Goal: Book appointment/travel/reservation

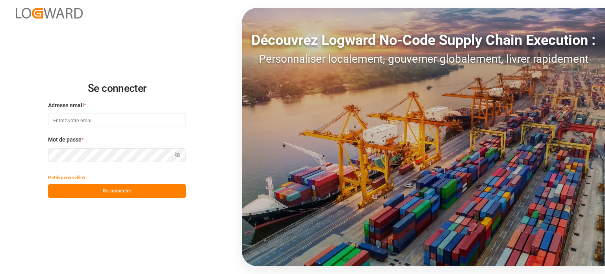
type input "[EMAIL_ADDRESS][DOMAIN_NAME]"
click at [108, 186] on button "Se connecter" at bounding box center [117, 191] width 138 height 14
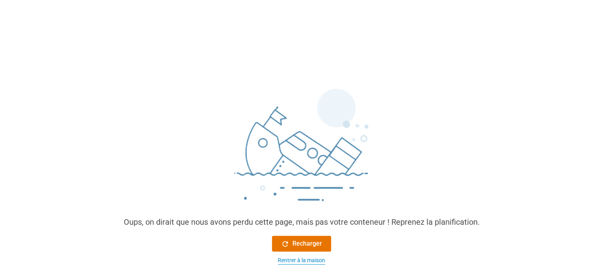
click at [285, 259] on font "Rentrer à la maison" at bounding box center [301, 260] width 47 height 6
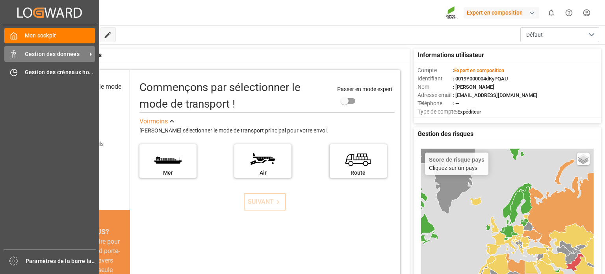
click at [17, 57] on icon at bounding box center [14, 54] width 8 height 8
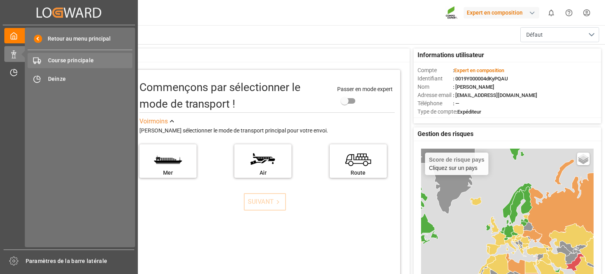
click at [67, 64] on span "Course principale" at bounding box center [90, 60] width 85 height 8
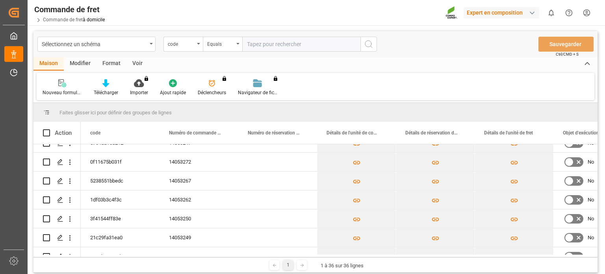
scroll to position [137, 0]
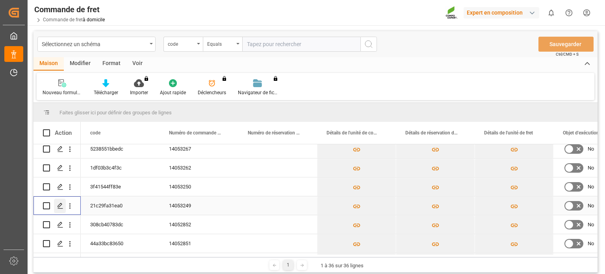
click at [61, 204] on polygon "Appuyez sur ESPACE pour sélectionner cette ligne." at bounding box center [60, 205] width 4 height 4
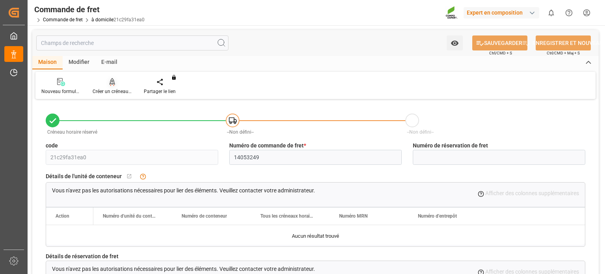
click at [109, 89] on font "Créer un créneau horaire" at bounding box center [119, 92] width 52 height 6
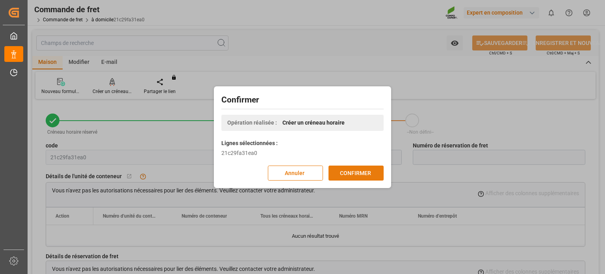
click at [348, 176] on font "CONFIRMER" at bounding box center [355, 173] width 31 height 9
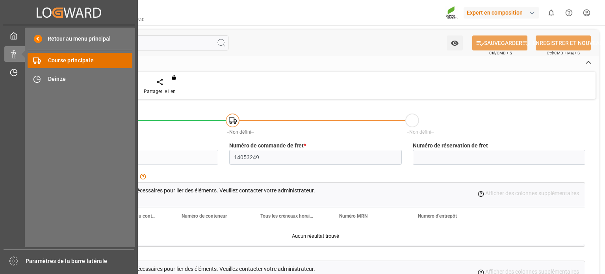
click at [76, 62] on font "Course principale" at bounding box center [71, 60] width 46 height 6
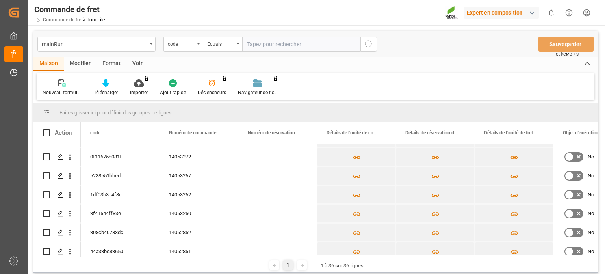
scroll to position [133, 0]
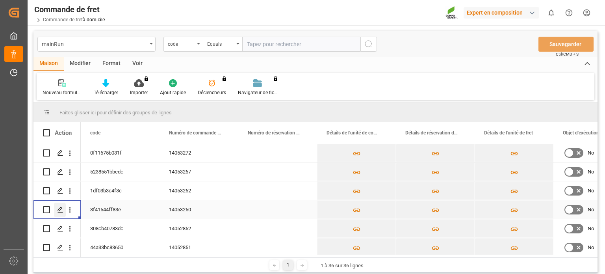
click at [62, 209] on icon "Appuyez sur ESPACE pour sélectionner cette ligne." at bounding box center [60, 209] width 6 height 6
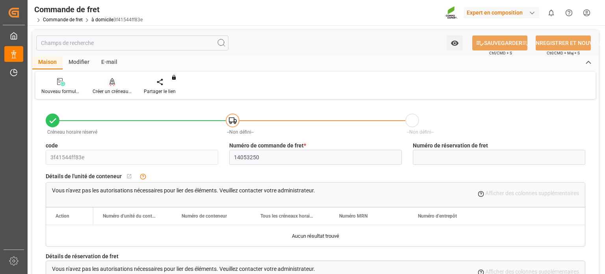
click at [121, 85] on div at bounding box center [112, 82] width 39 height 8
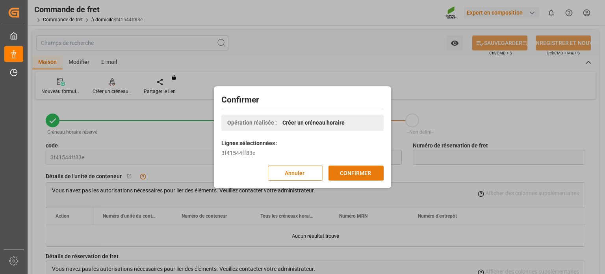
click at [375, 175] on button "CONFIRMER" at bounding box center [356, 173] width 55 height 15
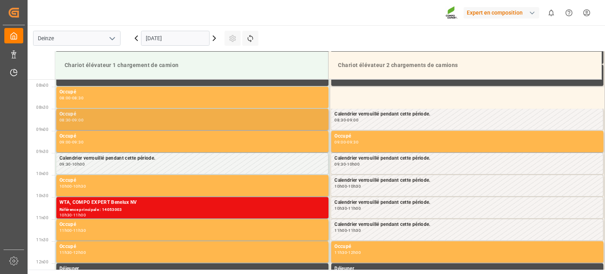
scroll to position [348, 0]
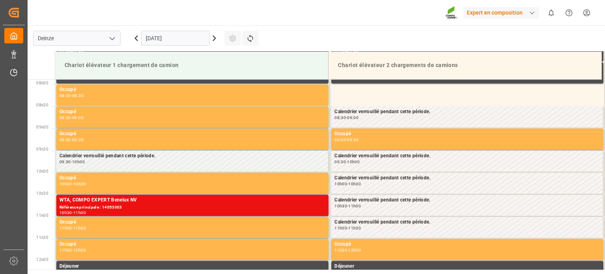
click at [189, 39] on input "[DATE]" at bounding box center [175, 38] width 69 height 15
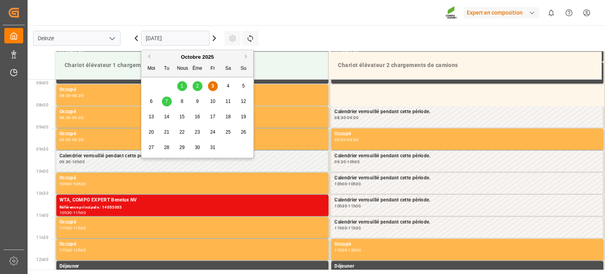
click at [167, 101] on font "7" at bounding box center [167, 102] width 3 height 6
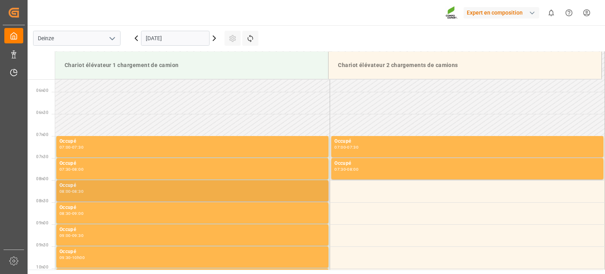
scroll to position [302, 0]
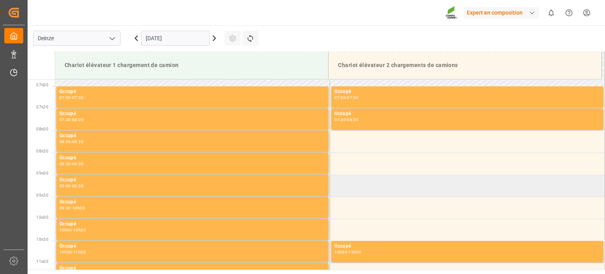
click at [413, 190] on td at bounding box center [467, 186] width 275 height 22
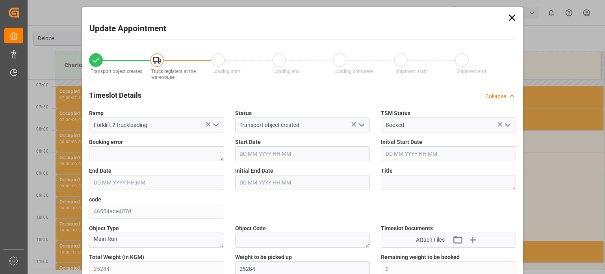
type input "07.10.2025 09:00"
type input "07.10.2025 09:30"
type input "01.10.2025 10:45"
type input "03.10.2025 07:26"
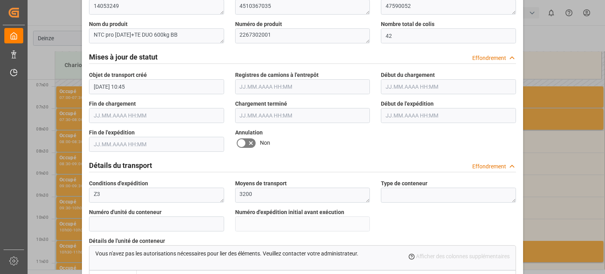
scroll to position [433, 0]
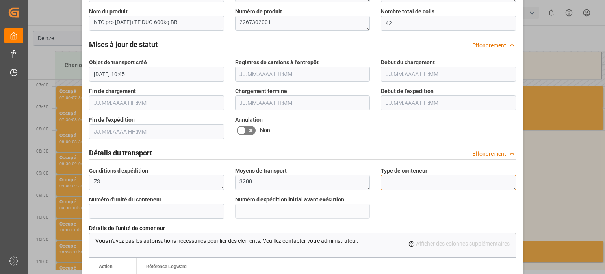
click at [416, 180] on textarea at bounding box center [448, 182] width 135 height 15
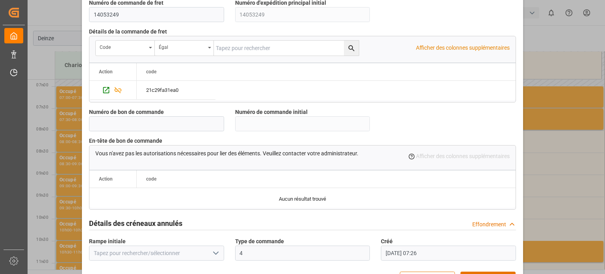
scroll to position [763, 0]
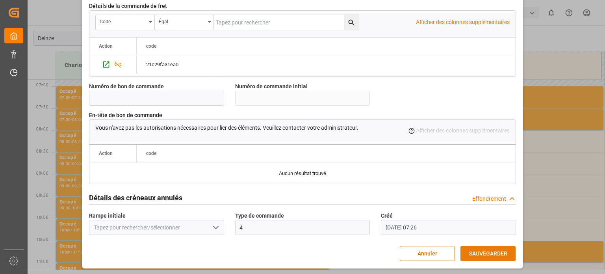
type textarea "FOND MOUVANT"
click at [487, 250] on font "SAUVEGARDER" at bounding box center [488, 253] width 38 height 6
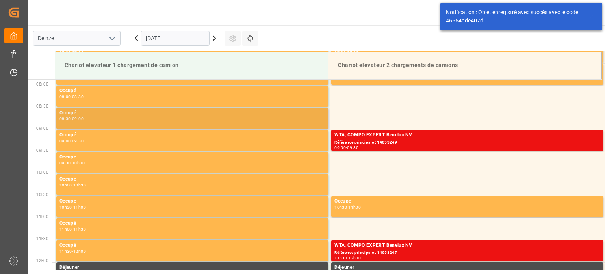
scroll to position [348, 0]
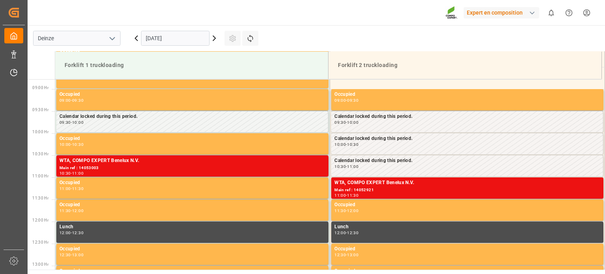
click at [177, 36] on input "[DATE]" at bounding box center [175, 38] width 69 height 15
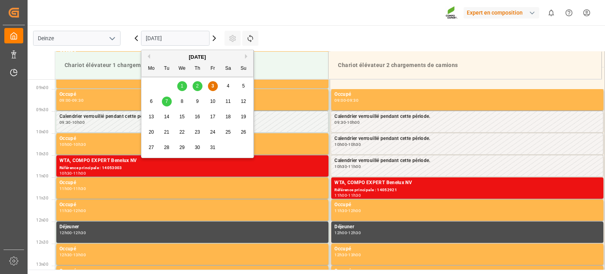
scroll to position [392, 0]
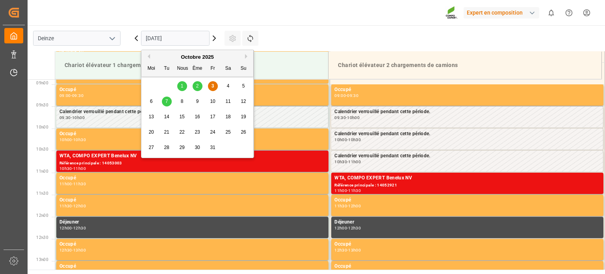
click at [150, 100] on font "6" at bounding box center [151, 102] width 3 height 6
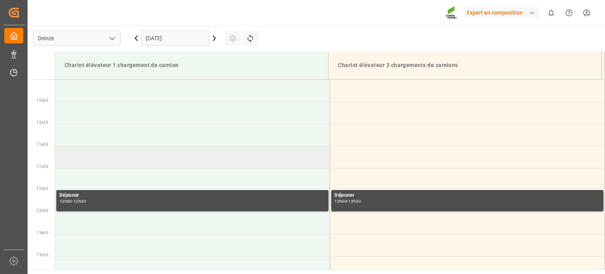
scroll to position [471, 0]
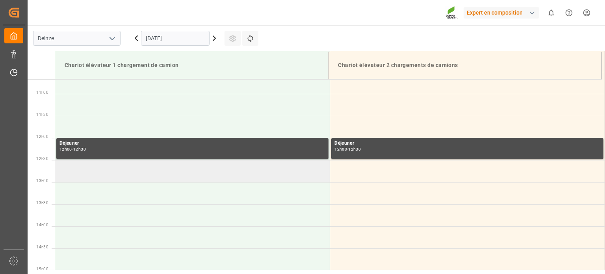
click at [176, 175] on td at bounding box center [192, 171] width 275 height 22
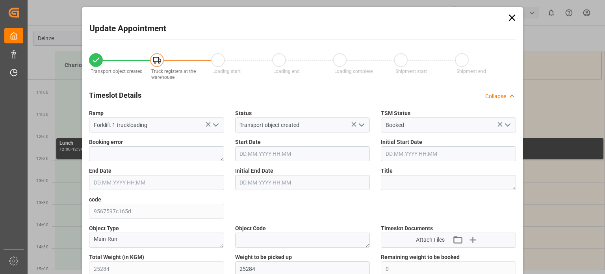
type input "25284"
type input "0"
type input "42"
type input "[DATE] 12:30"
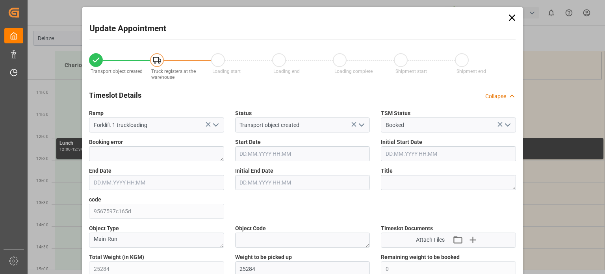
type input "[DATE] 13:00"
type input "[DATE] 10:53"
type input "[DATE] 07:51"
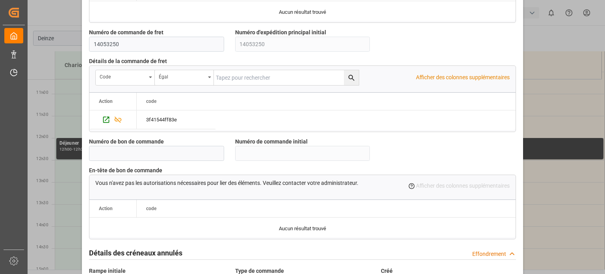
scroll to position [763, 0]
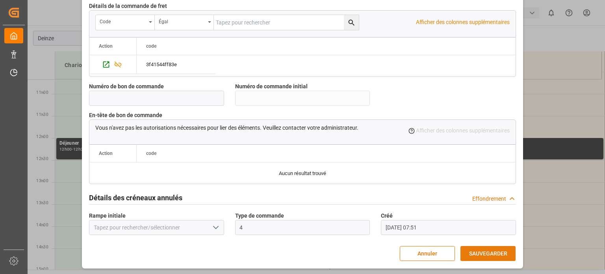
click at [486, 250] on font "SAUVEGARDER" at bounding box center [488, 253] width 38 height 6
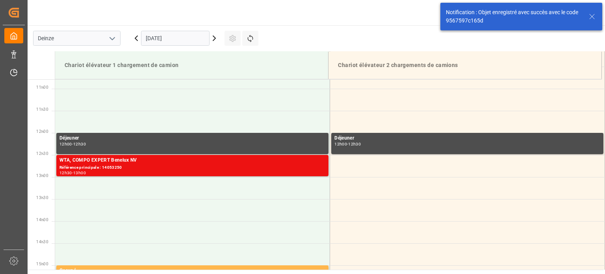
scroll to position [480, 0]
